Goal: Task Accomplishment & Management: Use online tool/utility

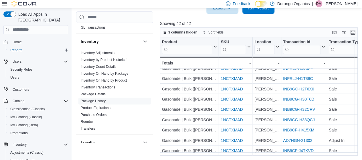
scroll to position [172, 0]
drag, startPoint x: 119, startPoint y: 79, endPoint x: 123, endPoint y: 81, distance: 4.2
click at [119, 79] on link "Inventory On Hand by Product" at bounding box center [104, 80] width 46 height 4
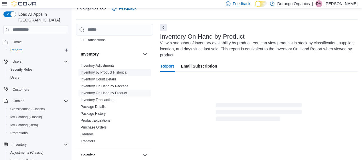
scroll to position [12, 0]
drag, startPoint x: 126, startPoint y: 84, endPoint x: 140, endPoint y: 87, distance: 14.6
click at [126, 84] on link "Inventory On Hand by Package" at bounding box center [105, 86] width 48 height 4
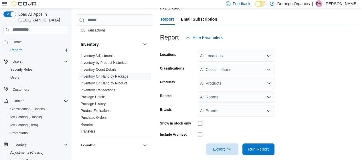
scroll to position [65, 0]
click at [237, 50] on div "All Locations" at bounding box center [236, 55] width 77 height 11
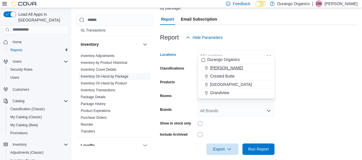
click at [219, 68] on span "Cortez" at bounding box center [226, 68] width 33 height 6
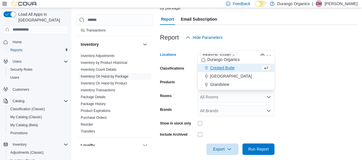
click at [299, 70] on form "Locations Cortez Combo box. Selected. Cortez. Press Backspace to delete Cortez.…" at bounding box center [258, 99] width 197 height 112
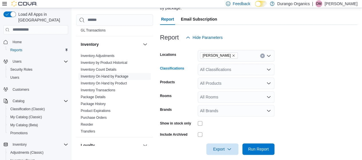
click at [235, 64] on div "All Classifications" at bounding box center [236, 69] width 77 height 11
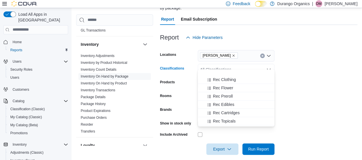
scroll to position [172, 0]
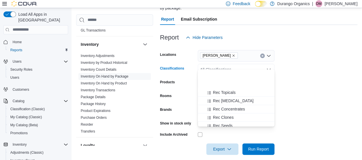
click at [244, 139] on span "Rec Infused Preroll" at bounding box center [230, 142] width 34 height 6
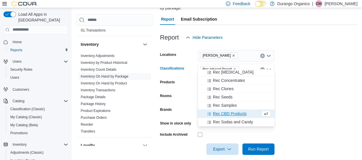
click at [240, 114] on span "Rec CBD Products" at bounding box center [229, 114] width 33 height 6
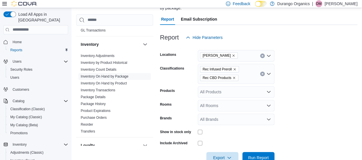
click at [310, 105] on form "Locations Cortez Classifications Rec Infused Preroll Rec CBD Products Products …" at bounding box center [258, 103] width 197 height 120
click at [233, 77] on icon "Remove Rec CBD Products from selection in this group" at bounding box center [234, 78] width 2 height 2
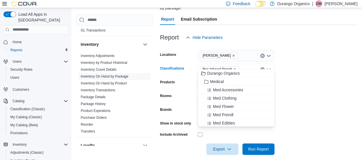
click at [310, 88] on form "Locations Cortez Classifications Rec Infused Preroll Combo box. Selected. Rec I…" at bounding box center [258, 99] width 197 height 112
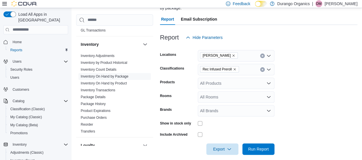
click at [322, 98] on form "Locations Cortez Classifications Rec Infused Preroll Products All Products Room…" at bounding box center [258, 99] width 197 height 112
click at [254, 146] on span "Run Report" at bounding box center [258, 149] width 21 height 6
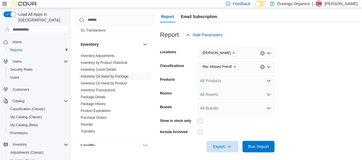
scroll to position [85, 0]
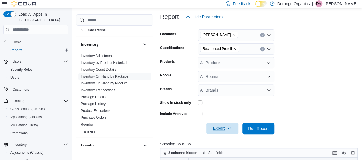
click at [227, 126] on icon "button" at bounding box center [229, 128] width 5 height 5
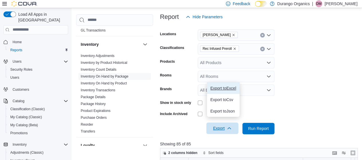
click at [223, 89] on span "Export to Excel" at bounding box center [223, 88] width 26 height 5
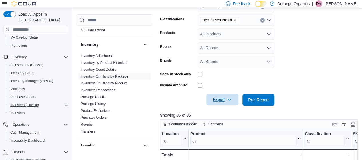
scroll to position [114, 0]
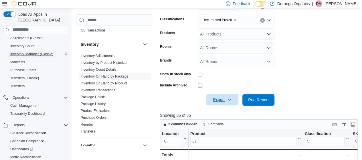
click at [25, 52] on span "Inventory Manager (Classic)" at bounding box center [31, 54] width 43 height 5
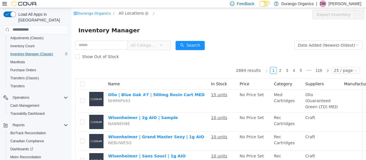
click at [130, 10] on span "All Locations" at bounding box center [131, 13] width 25 height 6
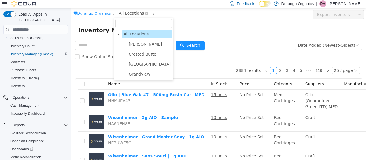
click at [131, 15] on span "All Locations" at bounding box center [131, 13] width 25 height 6
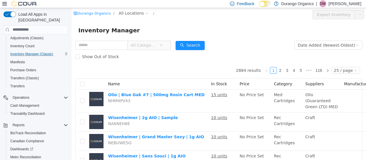
drag, startPoint x: 131, startPoint y: 13, endPoint x: 130, endPoint y: 21, distance: 8.3
click at [131, 13] on span "All Locations" at bounding box center [131, 13] width 25 height 6
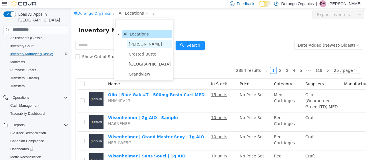
click at [134, 44] on span "Cortez" at bounding box center [145, 43] width 33 height 5
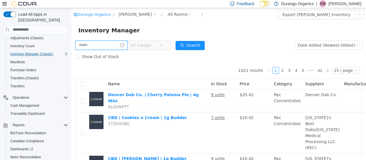
click at [102, 44] on input "text" at bounding box center [101, 44] width 52 height 9
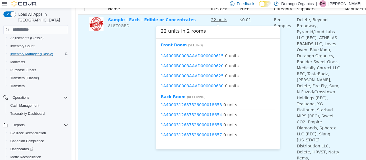
click at [221, 21] on u "22 units" at bounding box center [219, 19] width 16 height 5
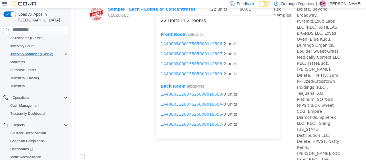
scroll to position [1819, 0]
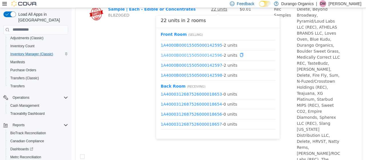
click at [192, 55] on link "1A4000B00015505000142596" at bounding box center [191, 54] width 61 height 5
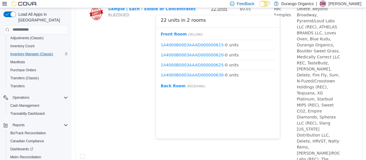
scroll to position [2950, 0]
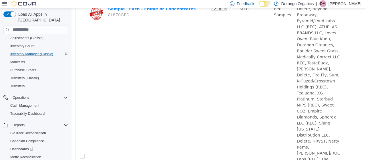
click at [76, 90] on div "Name In Stock Price Category Suppliers Manufacturer Sample | Each - Edible or C…" at bounding box center [219, 151] width 287 height 316
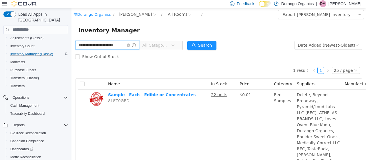
click at [108, 47] on input "**********" at bounding box center [107, 44] width 64 height 9
type input "**********"
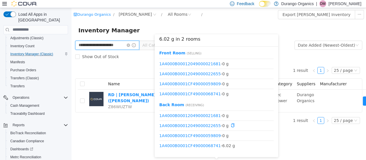
scroll to position [7, 0]
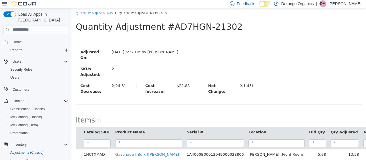
scroll to position [21, 0]
